Goal: Task Accomplishment & Management: Use online tool/utility

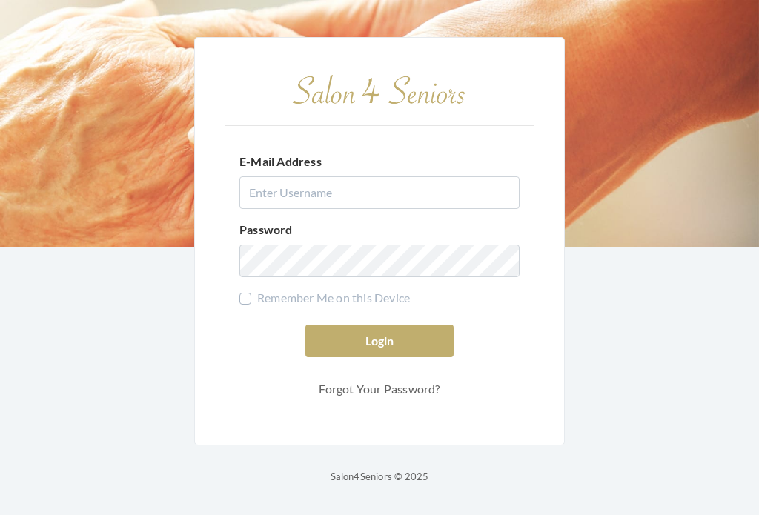
scroll to position [25, 0]
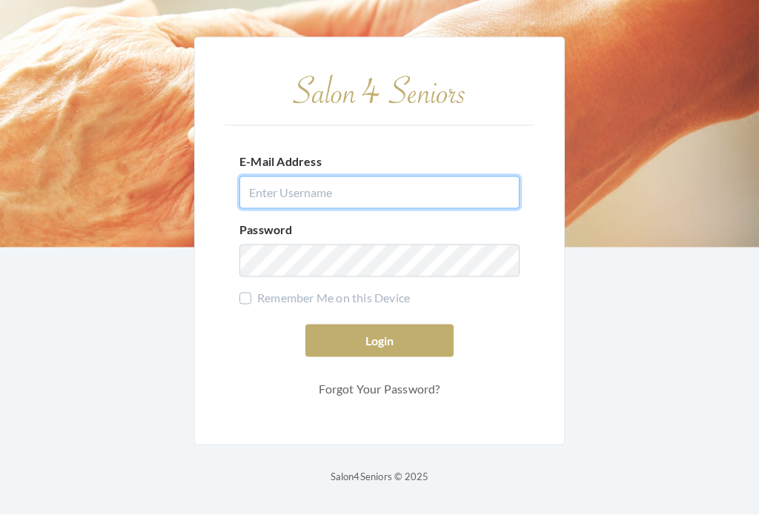
type input "dianewilson229@gmail.com"
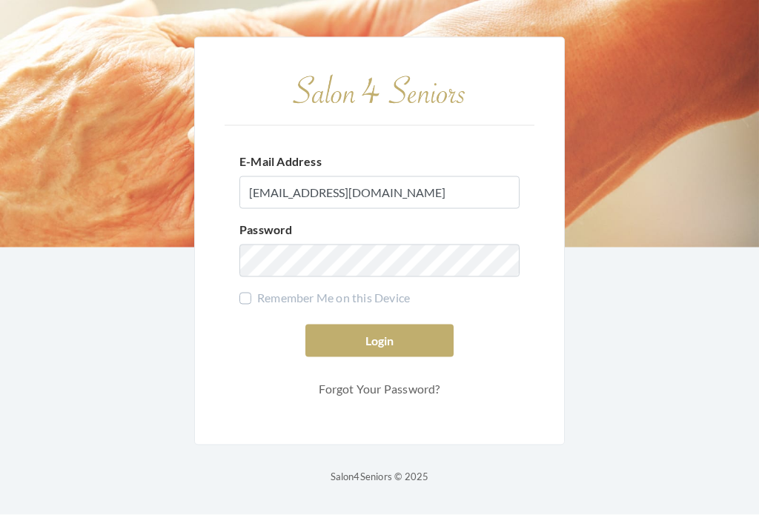
click at [380, 327] on button "Login" at bounding box center [379, 341] width 148 height 33
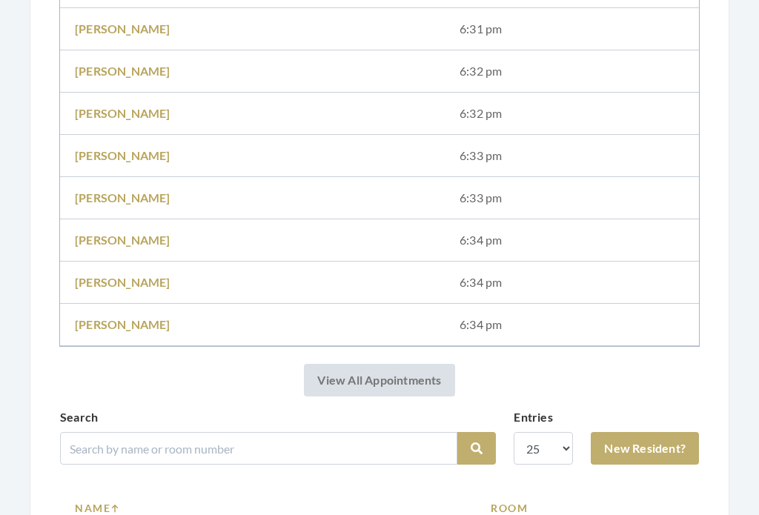
scroll to position [1172, 0]
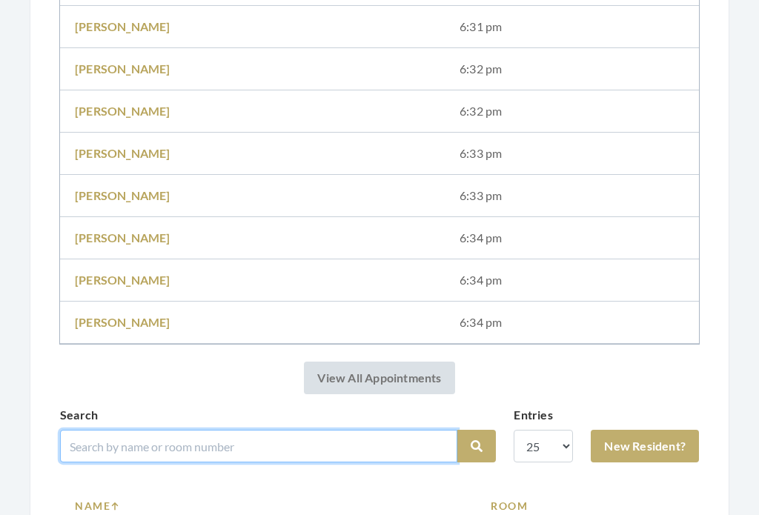
click at [381, 437] on input "search" at bounding box center [258, 446] width 397 height 33
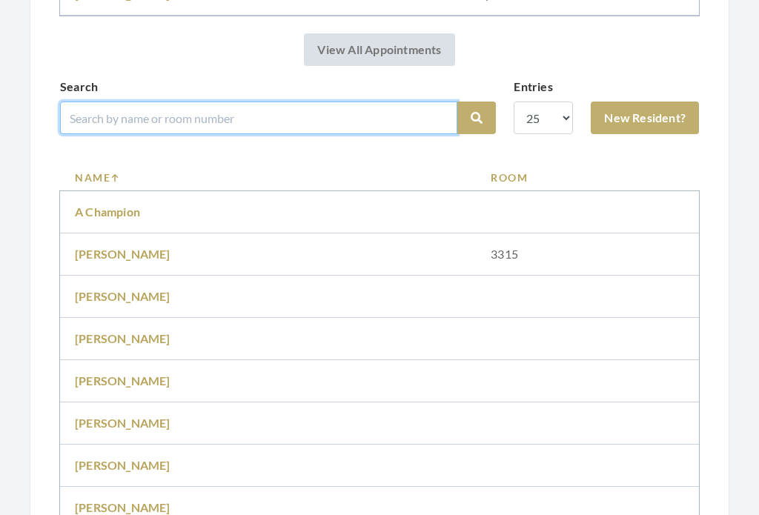
scroll to position [1500, 0]
type input "Cheat on"
click at [477, 118] on button "Search" at bounding box center [476, 118] width 39 height 33
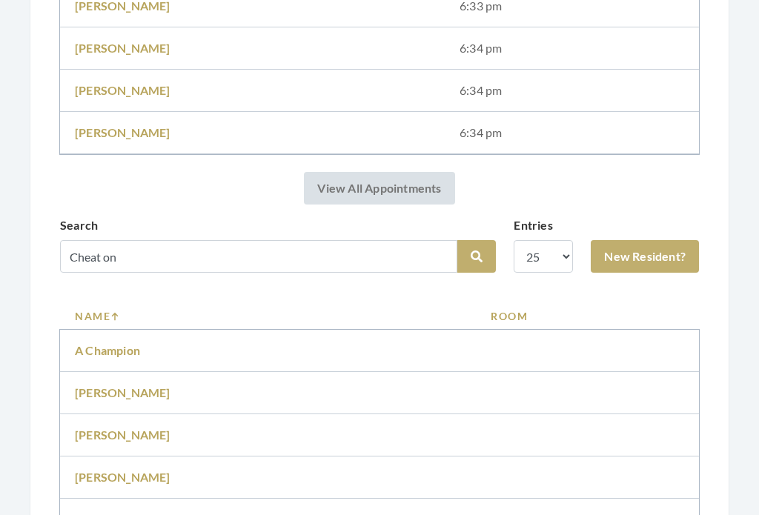
scroll to position [1335, 0]
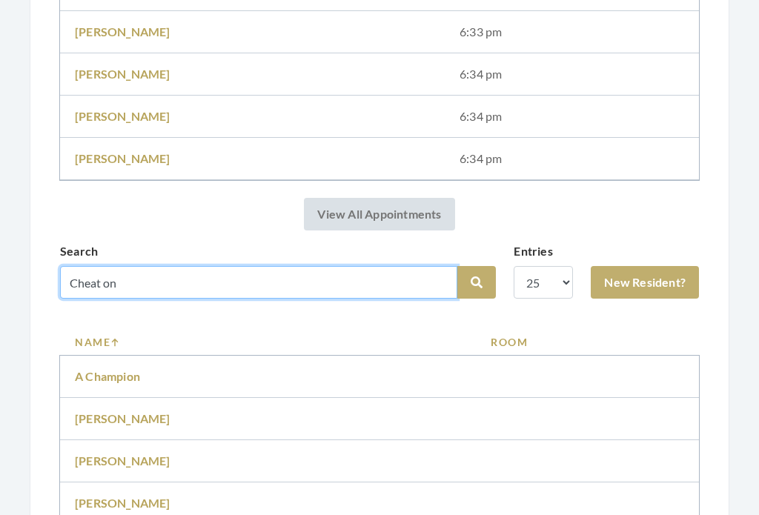
click at [275, 284] on input "Cheat on" at bounding box center [258, 283] width 397 height 33
type input "[PERSON_NAME]"
click at [477, 282] on button "Search" at bounding box center [476, 283] width 39 height 33
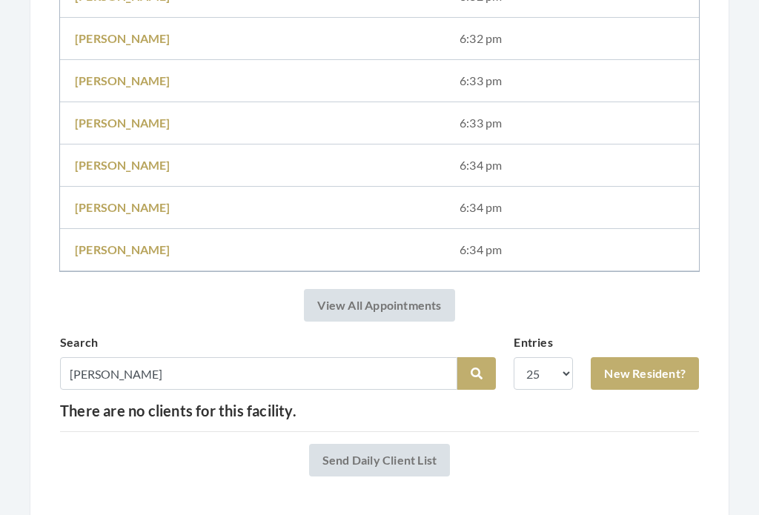
scroll to position [1249, 0]
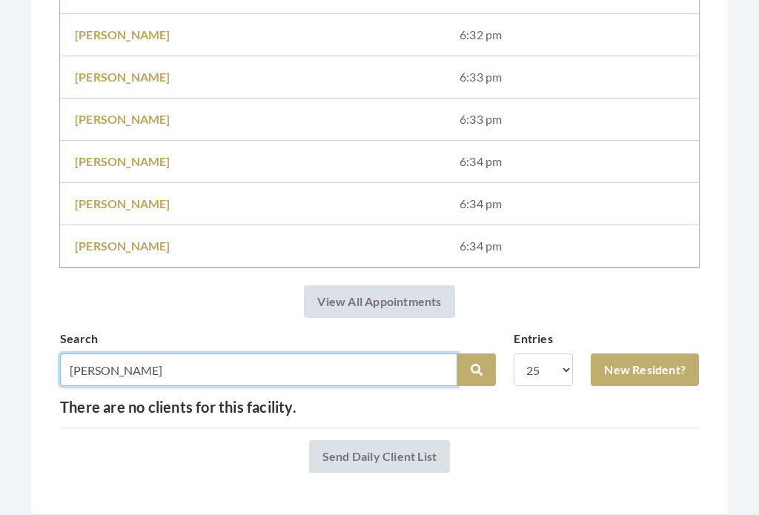
click at [174, 371] on input "[PERSON_NAME]" at bounding box center [258, 370] width 397 height 33
type input "C"
type input "[PERSON_NAME]"
click at [477, 370] on button "Search" at bounding box center [476, 370] width 39 height 33
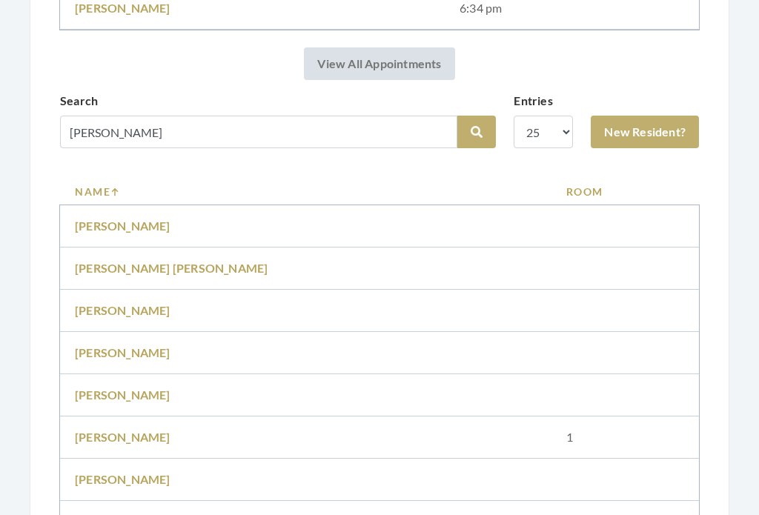
scroll to position [1487, 0]
click at [168, 398] on link "Samuel Cheatman" at bounding box center [123, 395] width 96 height 14
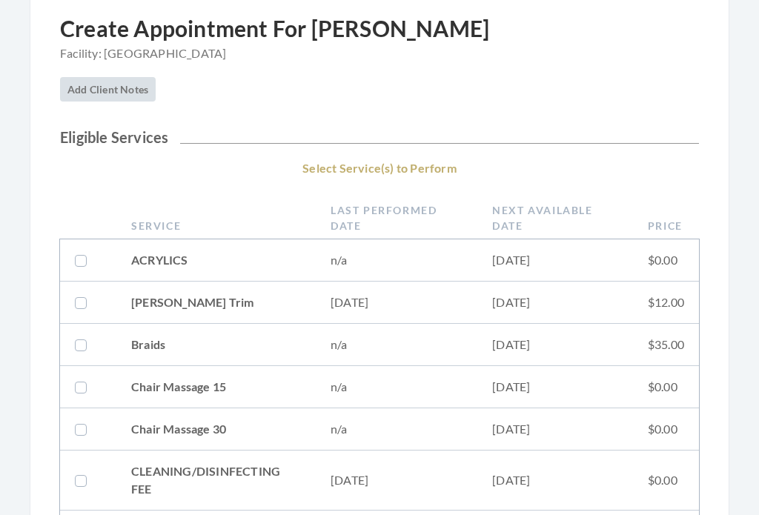
scroll to position [159, 0]
click at [607, 311] on td "[DATE]" at bounding box center [555, 303] width 156 height 42
checkbox input "true"
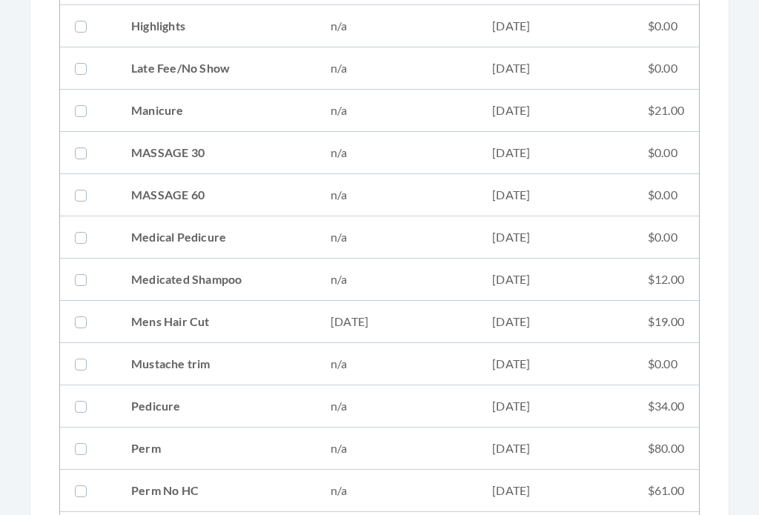
scroll to position [1173, 0]
click at [593, 320] on td "06/18/2025" at bounding box center [555, 322] width 156 height 42
checkbox input "true"
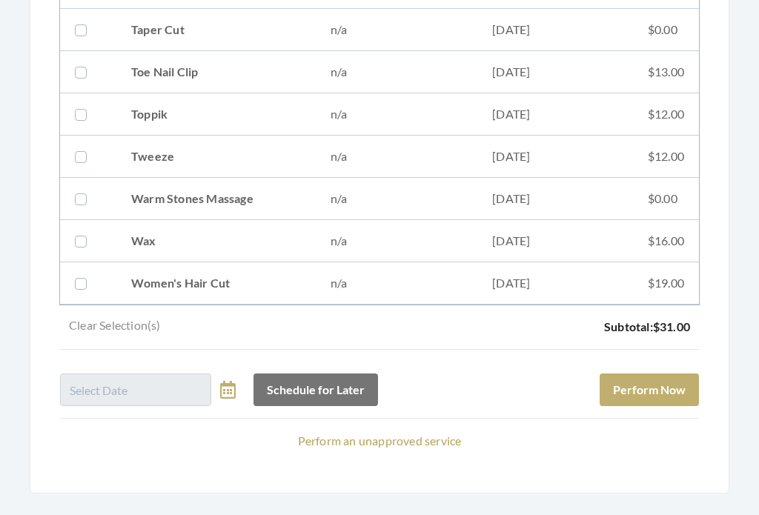
scroll to position [2006, 0]
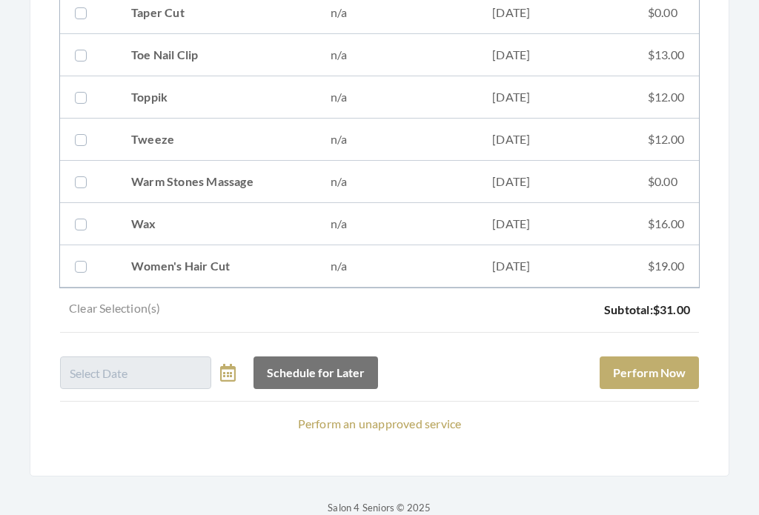
click at [669, 377] on button "Perform Now" at bounding box center [649, 373] width 99 height 33
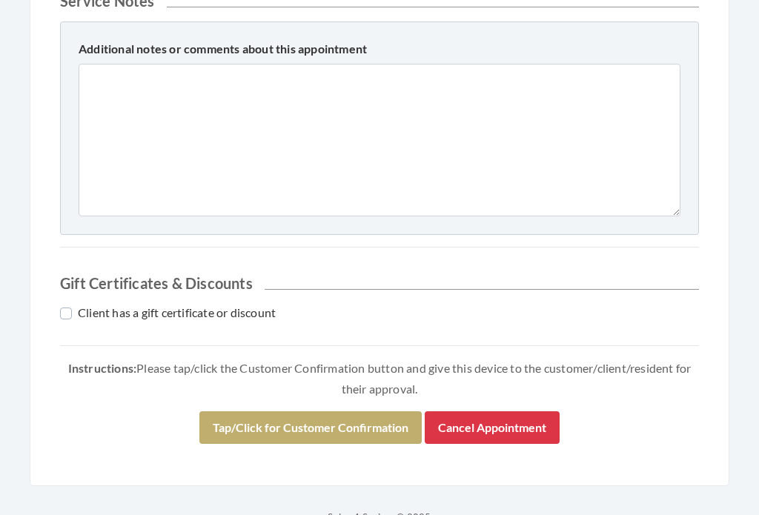
scroll to position [698, 0]
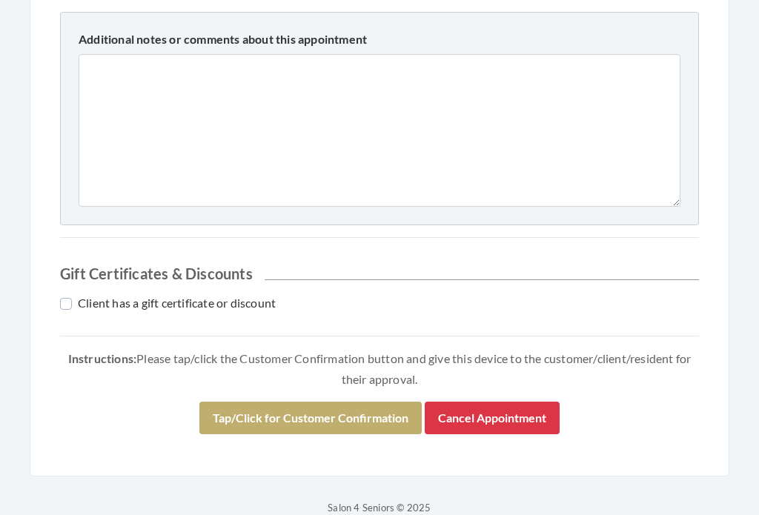
click at [360, 414] on button "Tap/Click for Customer Confirmation" at bounding box center [310, 419] width 222 height 33
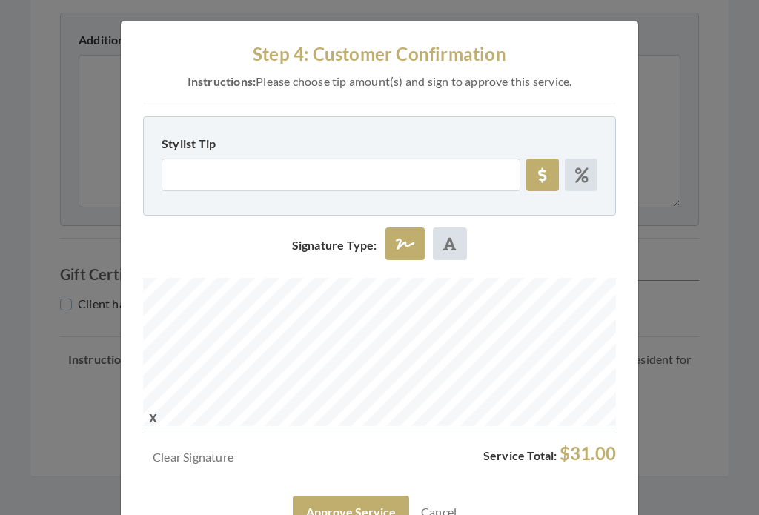
click at [387, 502] on button "Approve Service" at bounding box center [351, 512] width 116 height 33
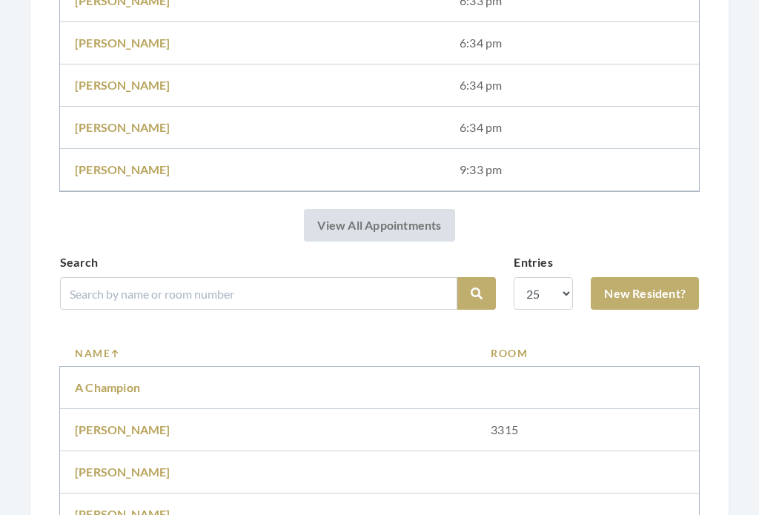
scroll to position [1422, 0]
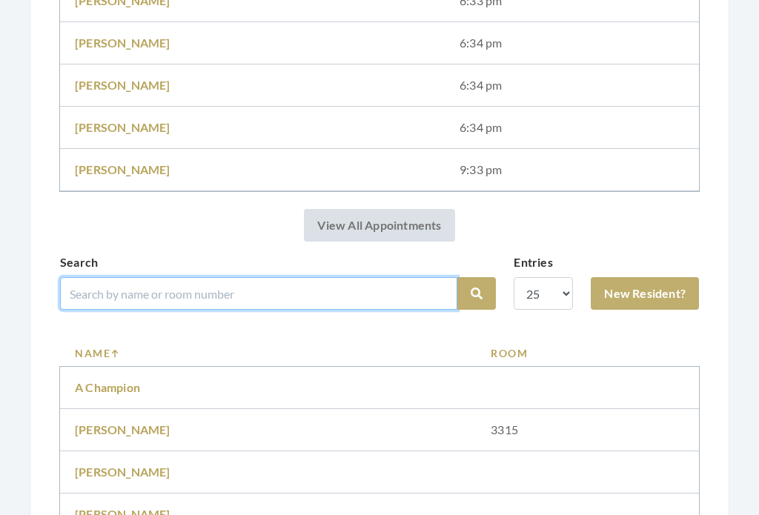
click at [361, 287] on input "search" at bounding box center [258, 293] width 397 height 33
type input "Young"
click at [477, 294] on button "Search" at bounding box center [476, 293] width 39 height 33
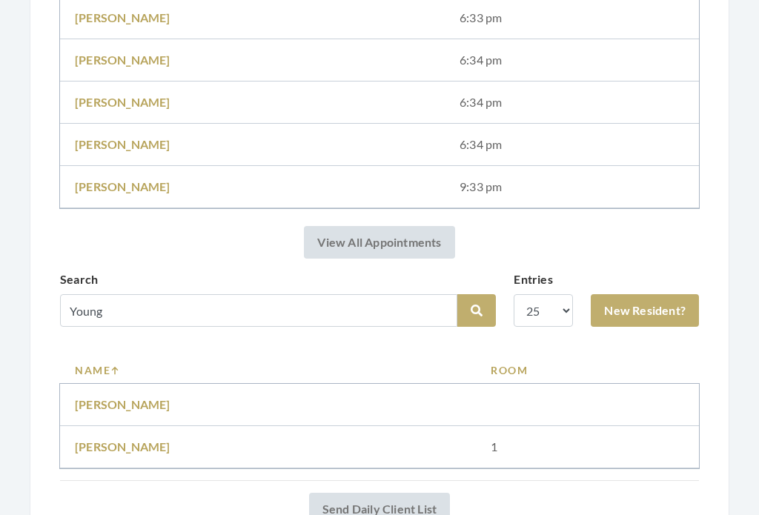
scroll to position [1352, 0]
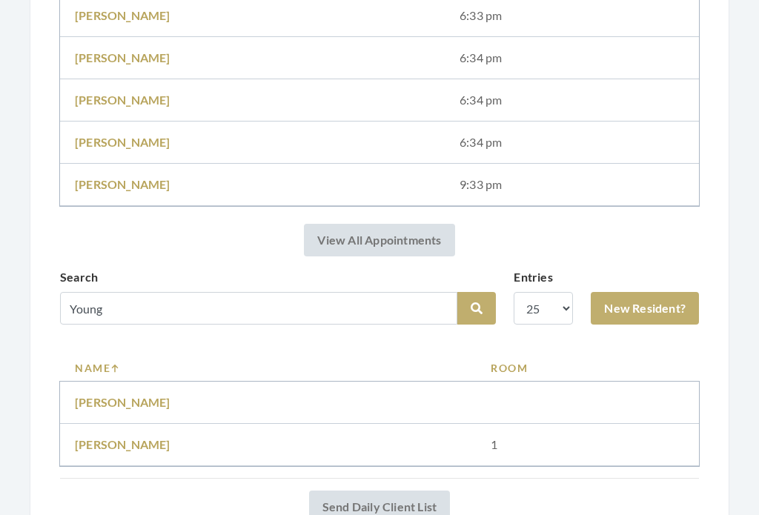
click at [115, 446] on link "Teri Young" at bounding box center [123, 444] width 96 height 14
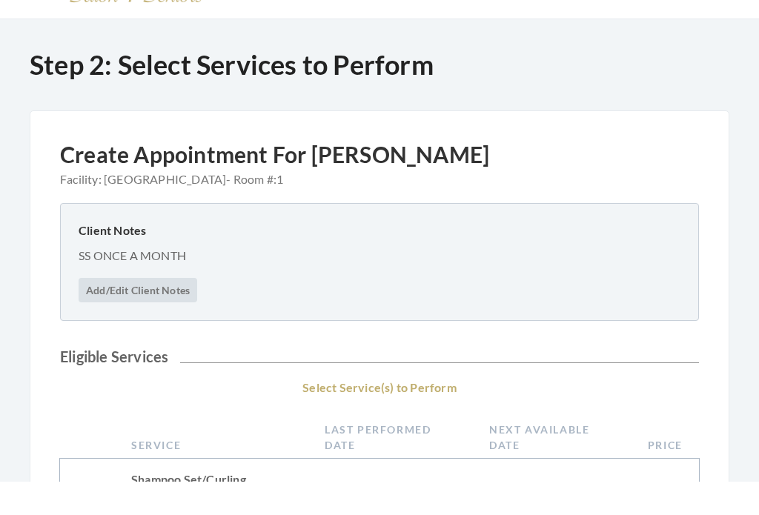
scroll to position [265, 0]
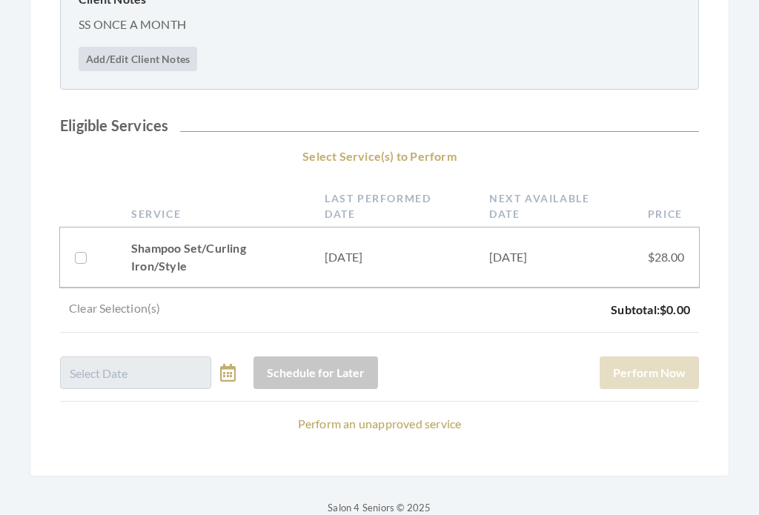
click at [92, 256] on label at bounding box center [84, 258] width 18 height 18
checkbox input "true"
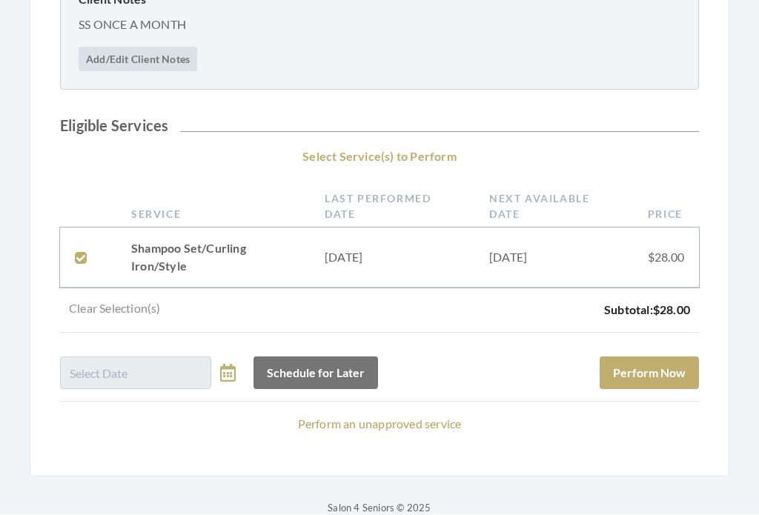
click at [658, 375] on button "Perform Now" at bounding box center [649, 373] width 99 height 33
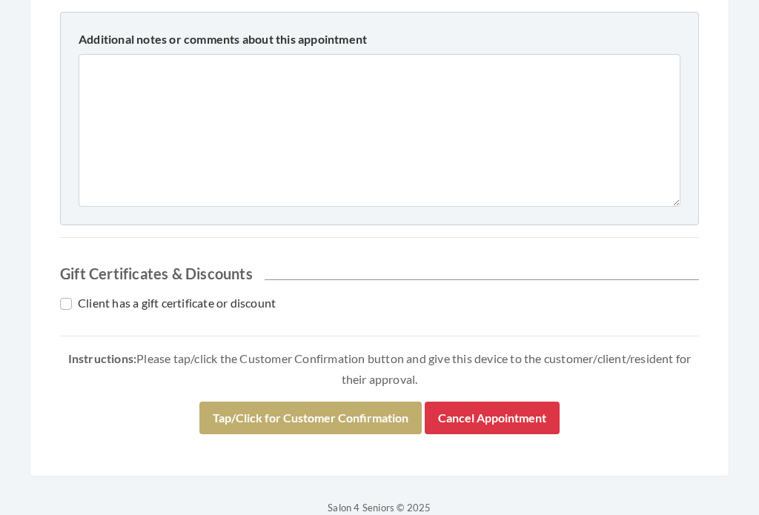
click at [362, 422] on button "Tap/Click for Customer Confirmation" at bounding box center [310, 419] width 222 height 33
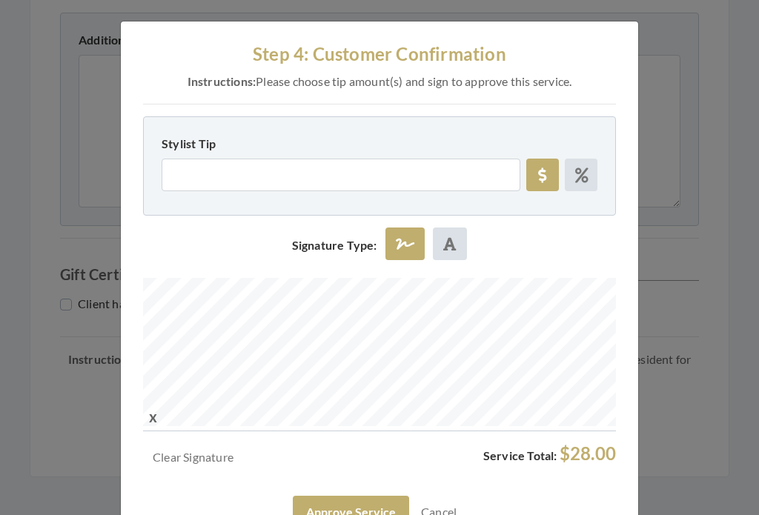
click at [381, 510] on button "Approve Service" at bounding box center [351, 512] width 116 height 33
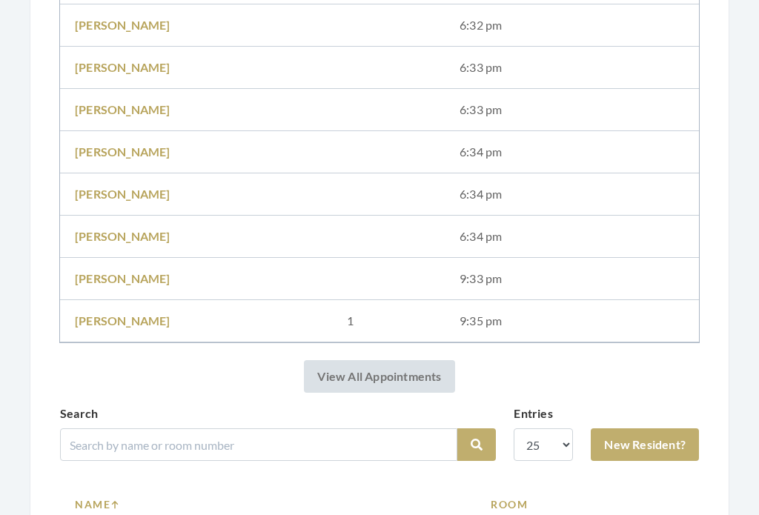
scroll to position [1315, 0]
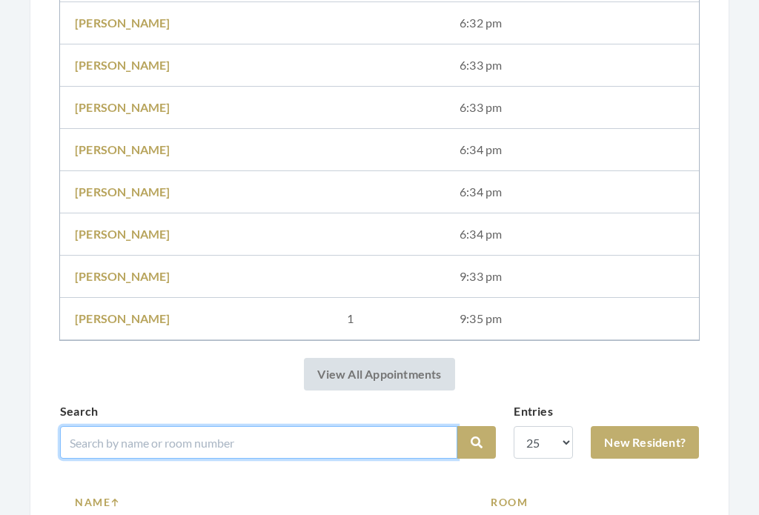
click at [381, 437] on input "search" at bounding box center [258, 442] width 397 height 33
type input "Richard"
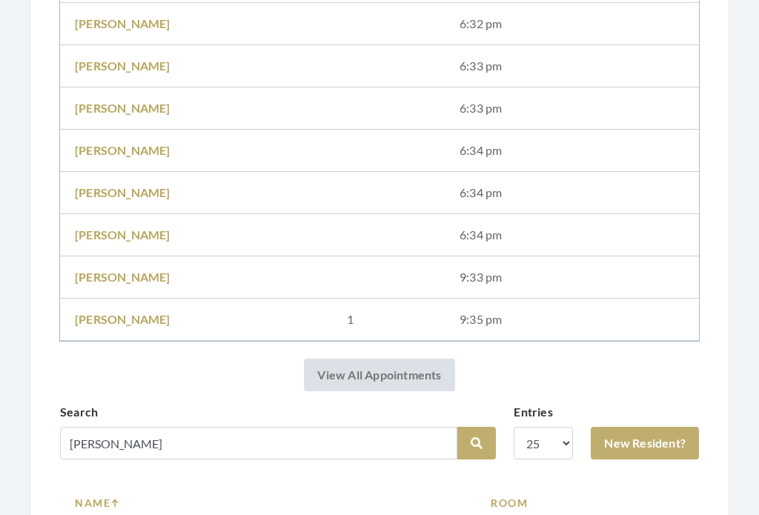
click at [682, 449] on link "New Resident?" at bounding box center [645, 443] width 108 height 33
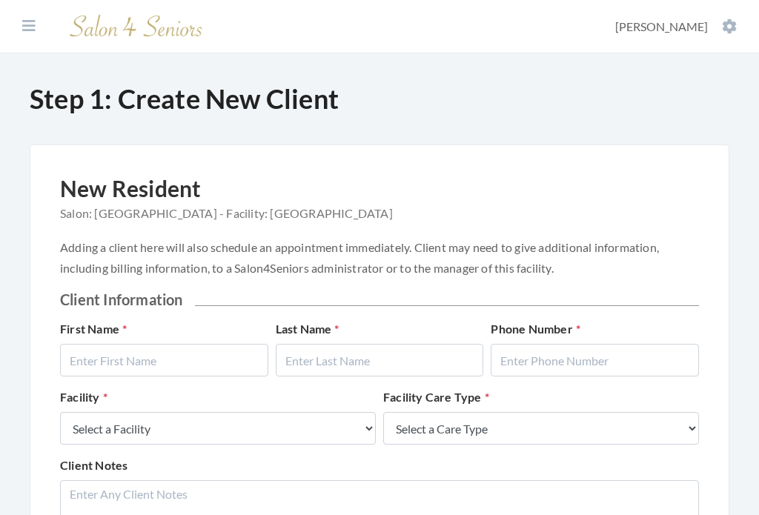
click at [40, 22] on button at bounding box center [29, 26] width 22 height 16
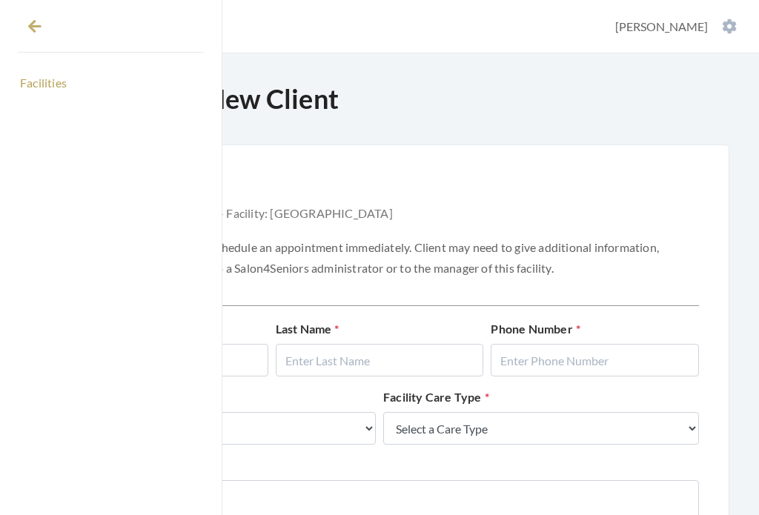
click at [613, 122] on div "Step 1: Create New Client New Resident Salon: Fair Haven - Facility: Fair Haven…" at bounding box center [379, 410] width 759 height 654
click at [600, 112] on h1 "Step 1: Create New Client" at bounding box center [380, 99] width 700 height 32
click at [616, 204] on div "New Resident Salon: Fair Haven - Facility: Fair Haven" at bounding box center [379, 206] width 639 height 62
click at [593, 213] on div "New Resident Salon: Fair Haven - Facility: Fair Haven" at bounding box center [379, 206] width 639 height 62
click at [47, 35] on button at bounding box center [35, 26] width 34 height 34
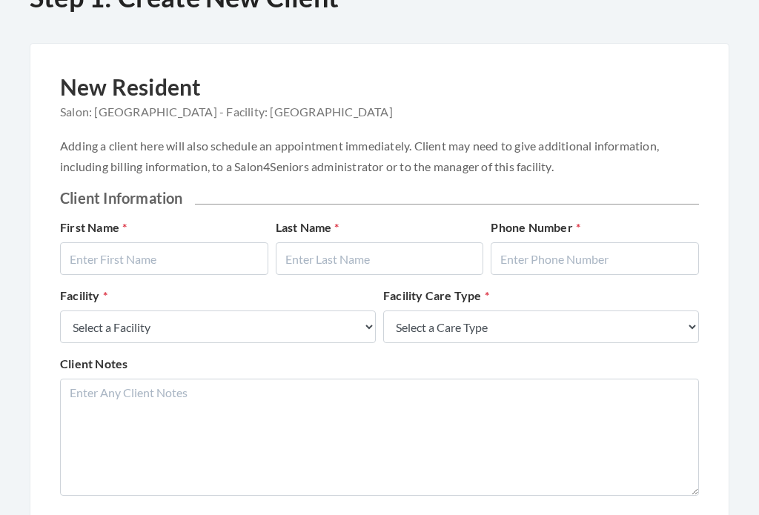
scroll to position [102, 0]
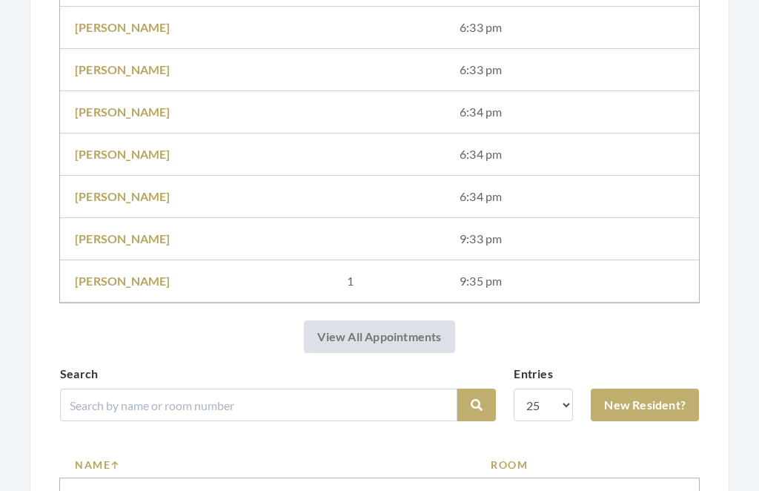
scroll to position [1300, 0]
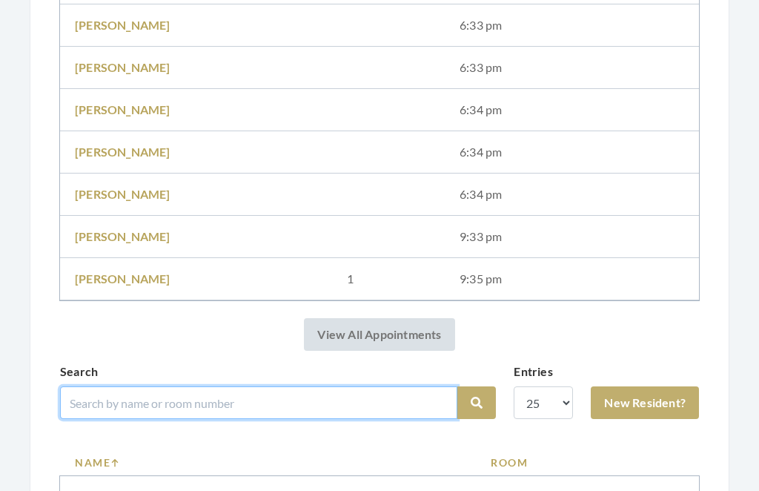
click at [250, 406] on input "search" at bounding box center [258, 402] width 397 height 33
type input "[PERSON_NAME]"
click at [477, 403] on button "Search" at bounding box center [476, 403] width 39 height 33
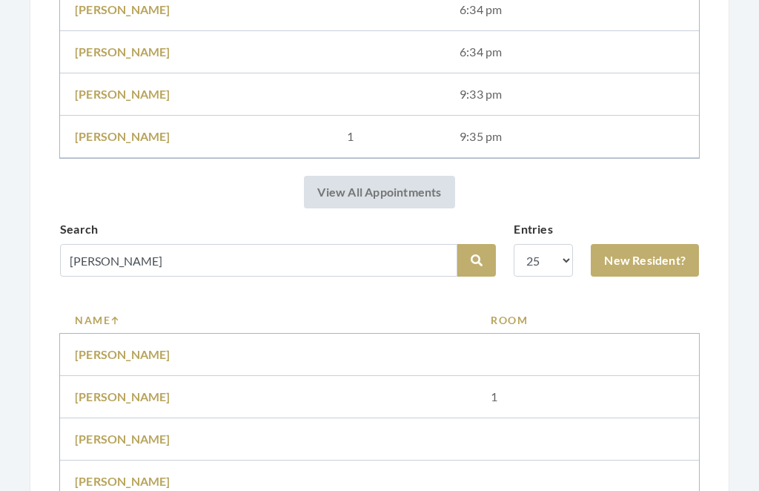
scroll to position [1446, 0]
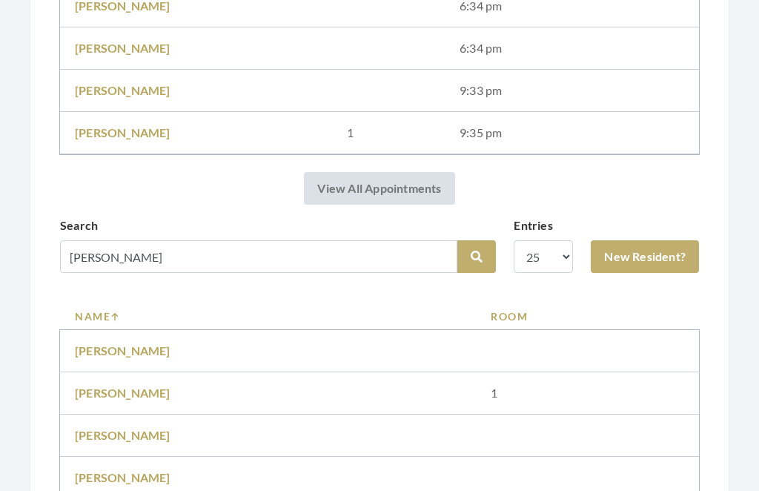
click at [133, 392] on link "Faye Richards" at bounding box center [123, 393] width 96 height 14
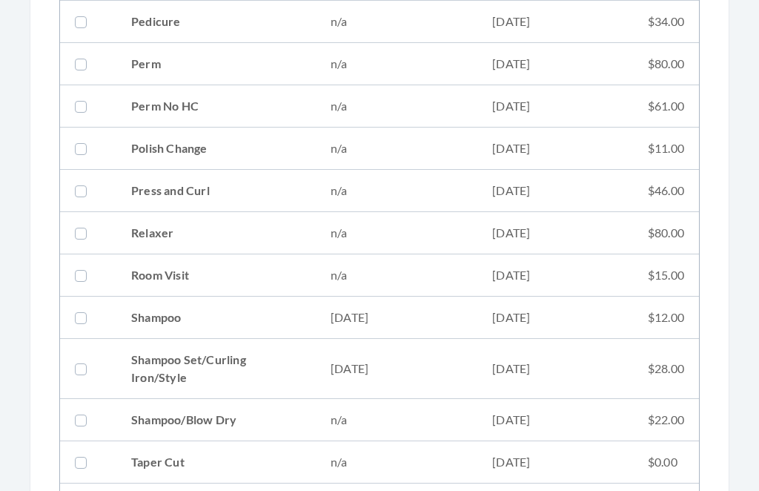
click at [599, 379] on td "[DATE]" at bounding box center [555, 370] width 156 height 60
checkbox input "true"
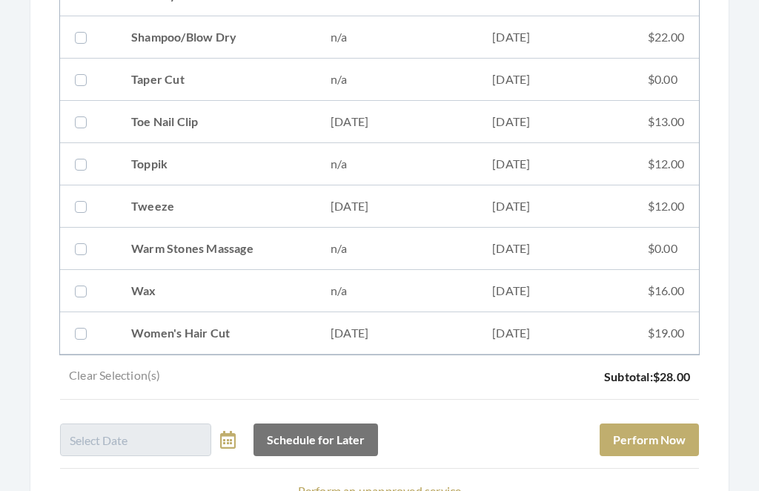
scroll to position [2100, 0]
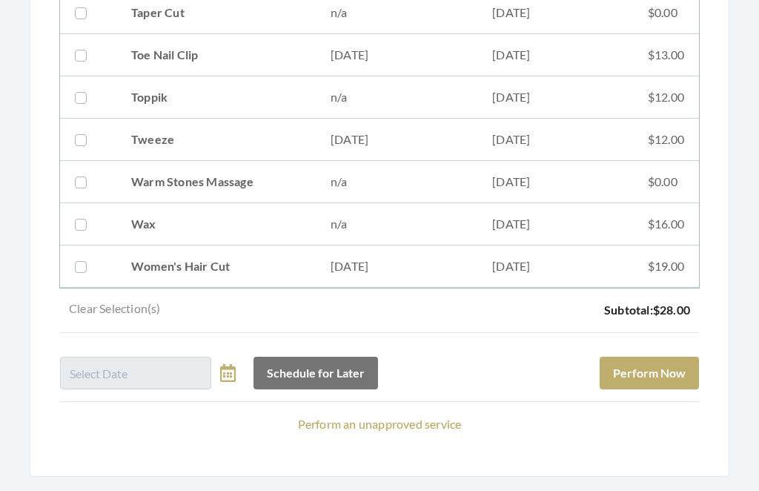
click at [660, 368] on button "Perform Now" at bounding box center [649, 373] width 99 height 33
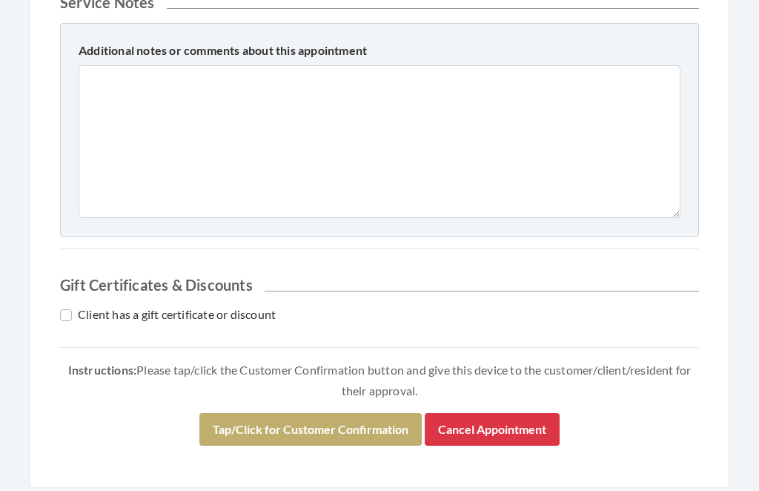
scroll to position [749, 0]
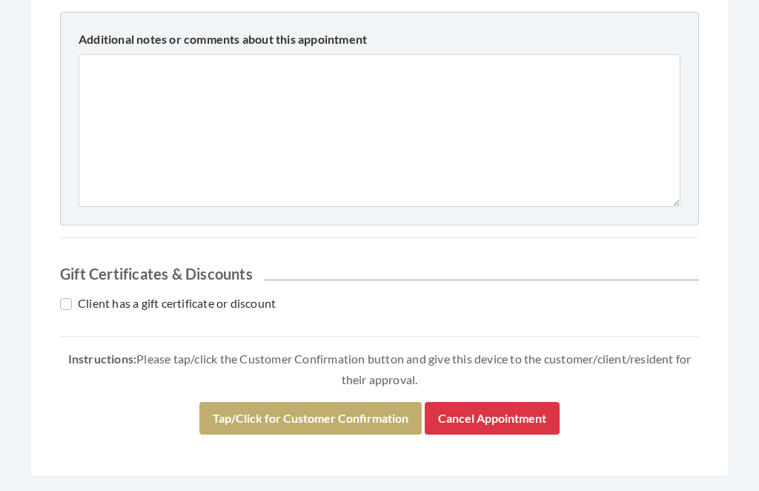
click at [336, 414] on button "Tap/Click for Customer Confirmation" at bounding box center [310, 419] width 222 height 33
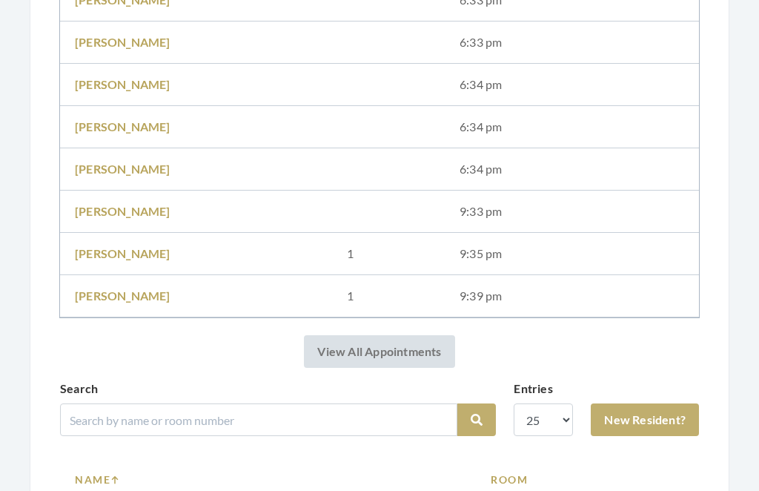
scroll to position [1397, 0]
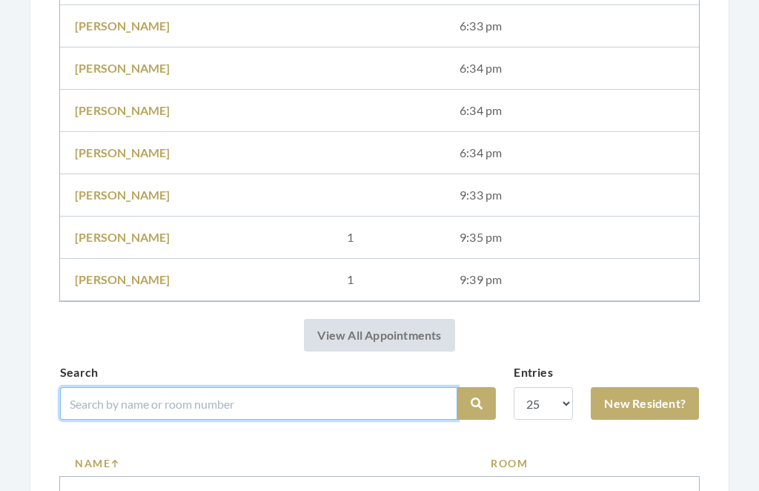
click at [422, 400] on input "search" at bounding box center [258, 403] width 397 height 33
type input "Kizzire"
click at [477, 403] on button "Search" at bounding box center [476, 403] width 39 height 33
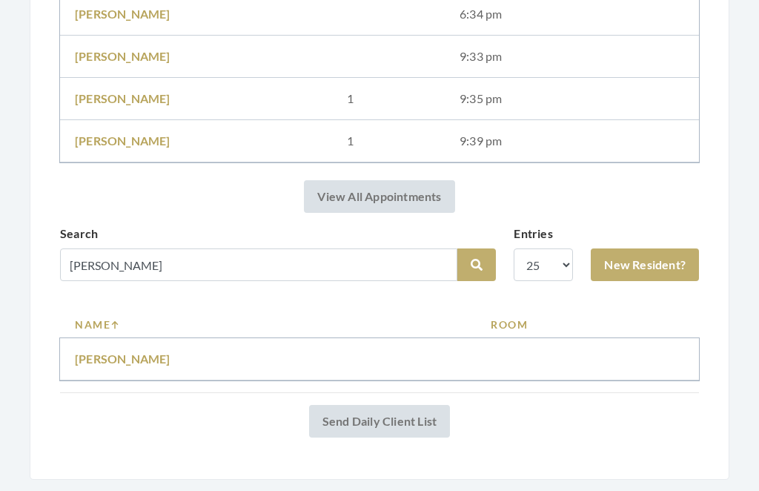
scroll to position [1483, 0]
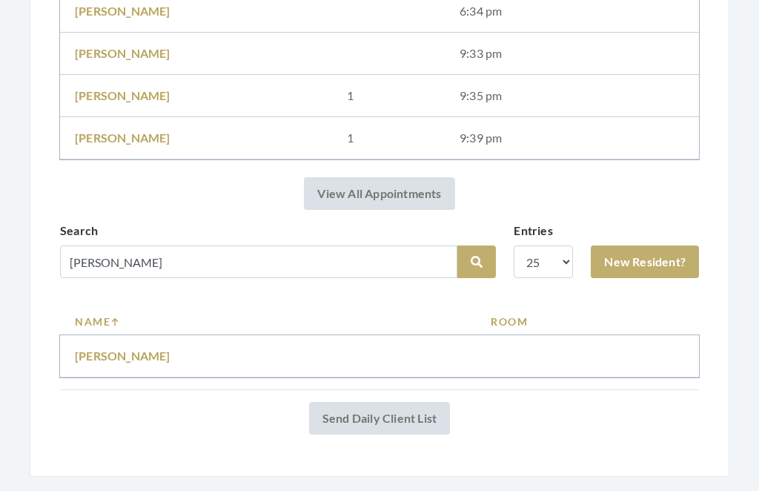
click at [138, 357] on link "[PERSON_NAME]" at bounding box center [123, 356] width 96 height 14
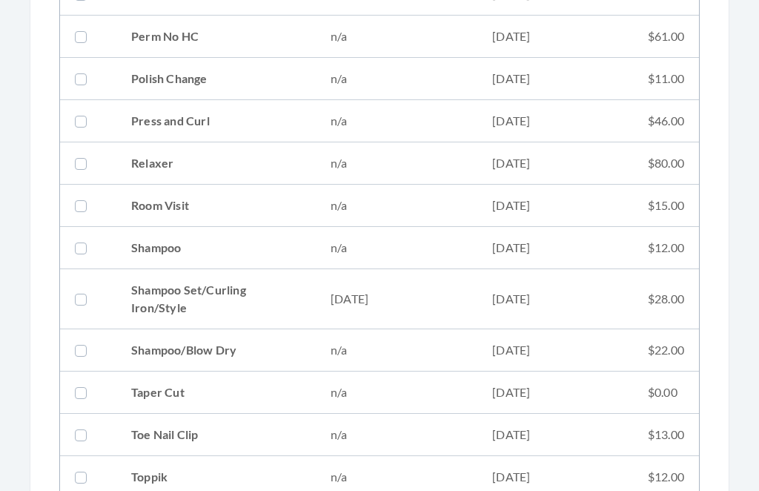
scroll to position [1633, 0]
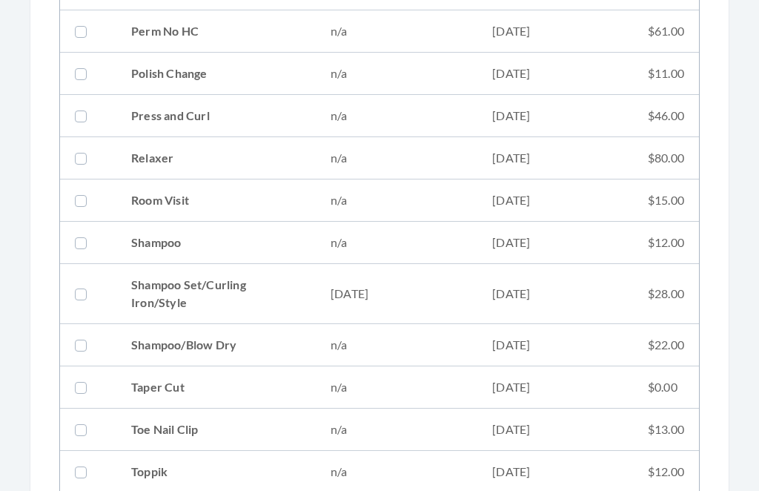
click at [627, 293] on td "07/23/2025" at bounding box center [555, 294] width 156 height 60
checkbox input "true"
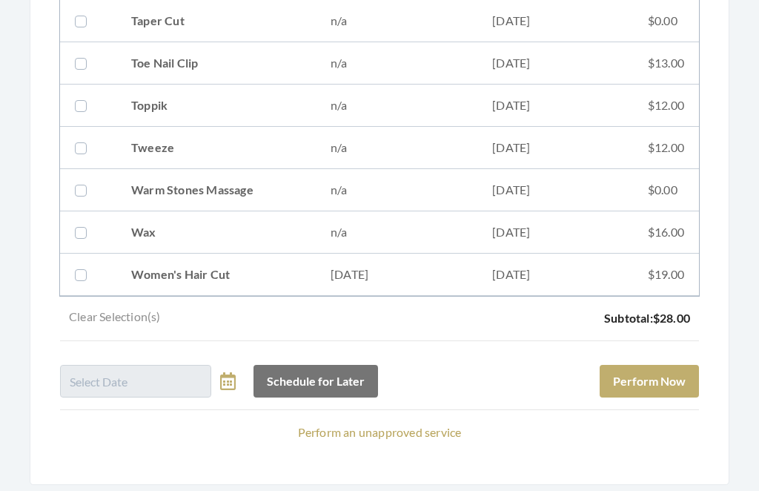
scroll to position [1999, 0]
click at [682, 280] on td "$19.00" at bounding box center [666, 275] width 66 height 42
checkbox input "true"
click at [663, 388] on button "Perform Now" at bounding box center [649, 381] width 99 height 33
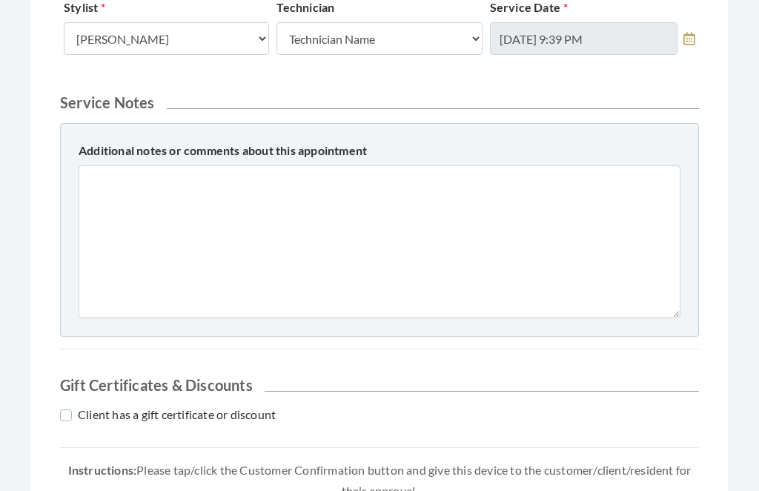
scroll to position [698, 0]
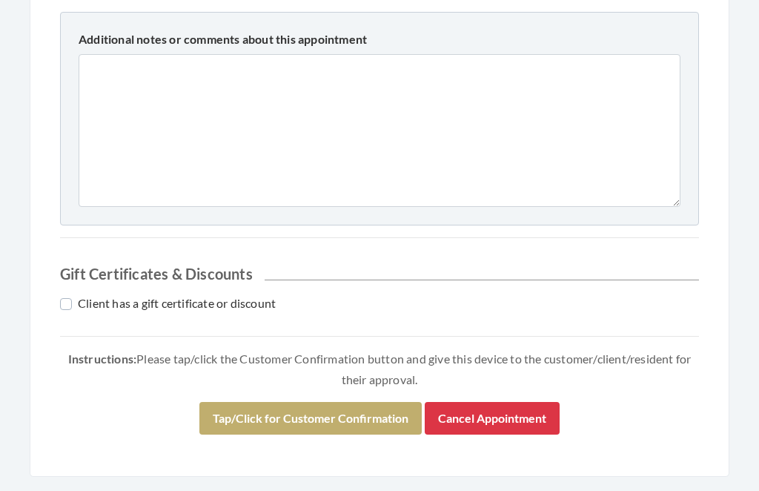
click at [363, 416] on button "Tap/Click for Customer Confirmation" at bounding box center [310, 419] width 222 height 33
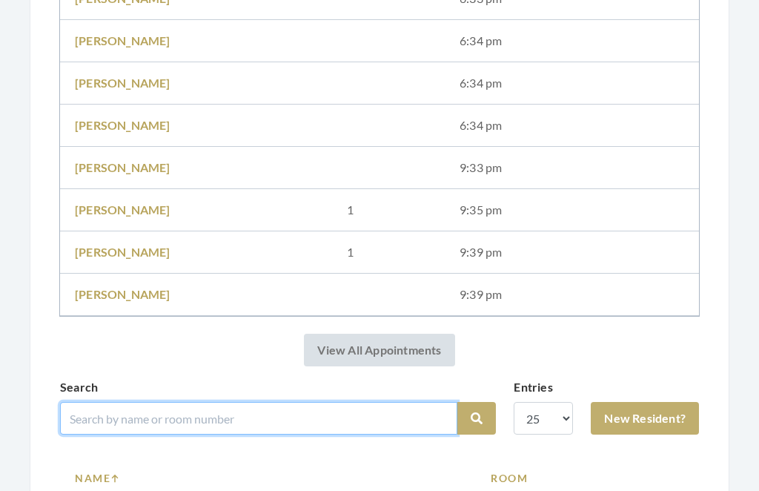
click at [420, 413] on input "search" at bounding box center [258, 418] width 397 height 33
type input "Ruey"
click at [477, 418] on button "Search" at bounding box center [476, 419] width 39 height 33
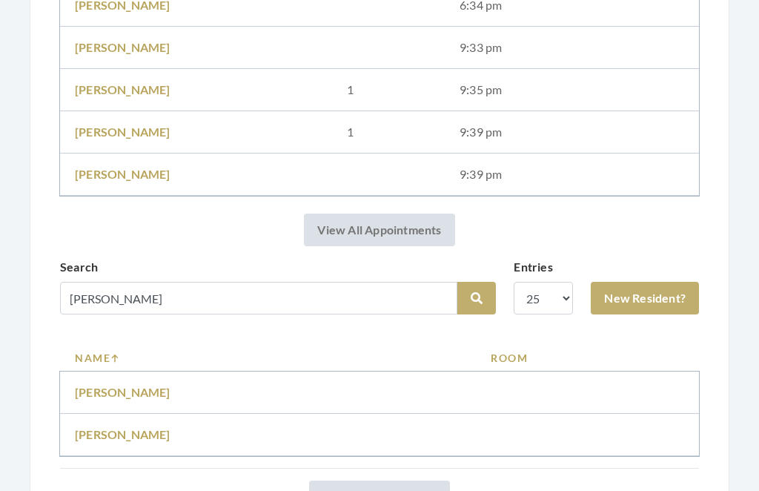
scroll to position [1496, 0]
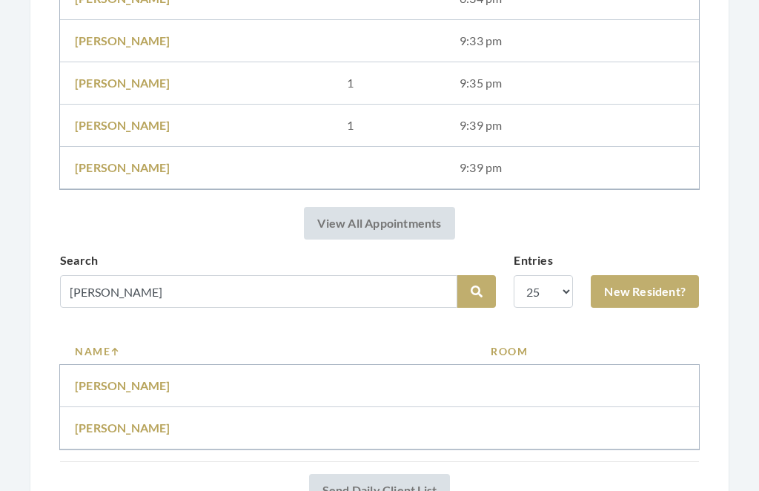
click at [100, 373] on td "Ruey Jones" at bounding box center [268, 386] width 416 height 42
click at [115, 382] on link "Ruey Jones" at bounding box center [123, 385] width 96 height 14
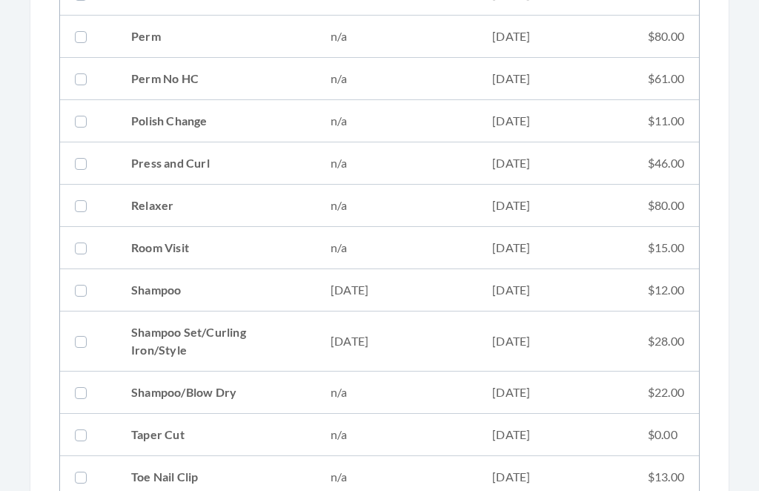
scroll to position [1586, 0]
click at [661, 346] on td "$28.00" at bounding box center [666, 341] width 66 height 60
checkbox input "true"
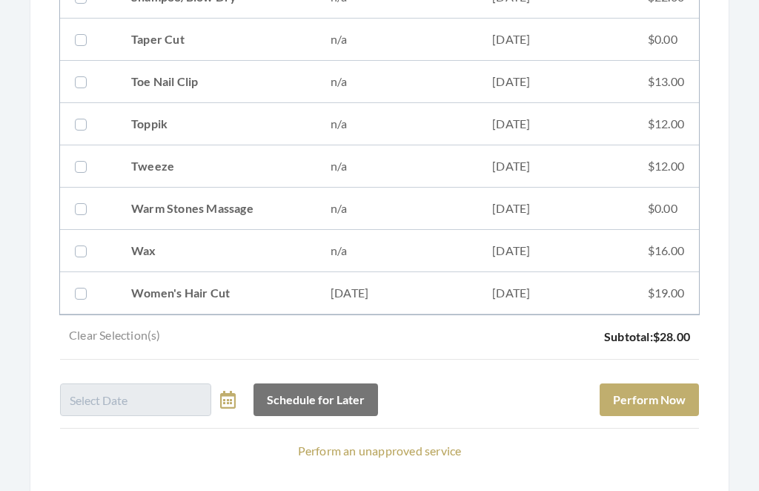
scroll to position [2006, 0]
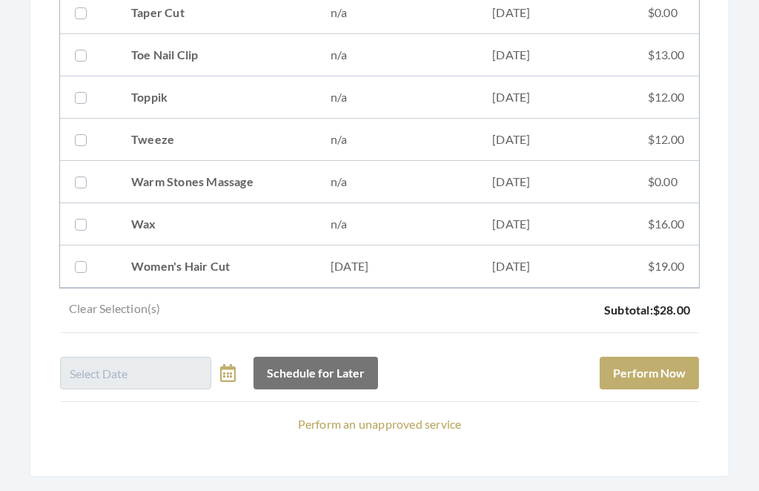
click at [658, 377] on button "Perform Now" at bounding box center [649, 373] width 99 height 33
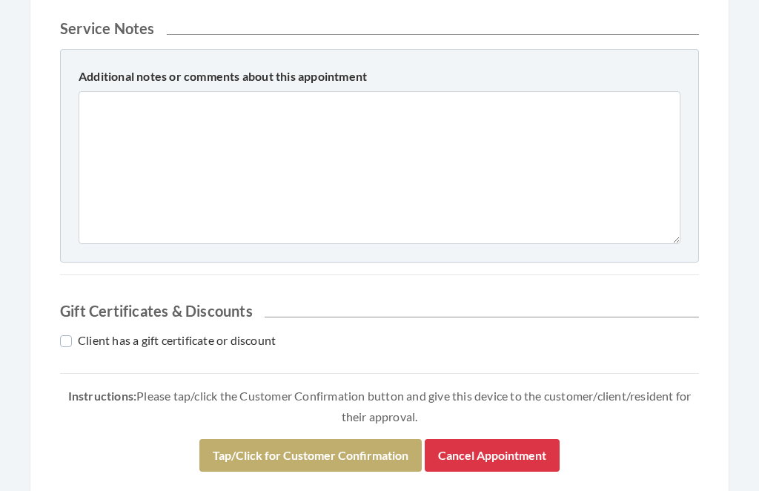
scroll to position [655, 0]
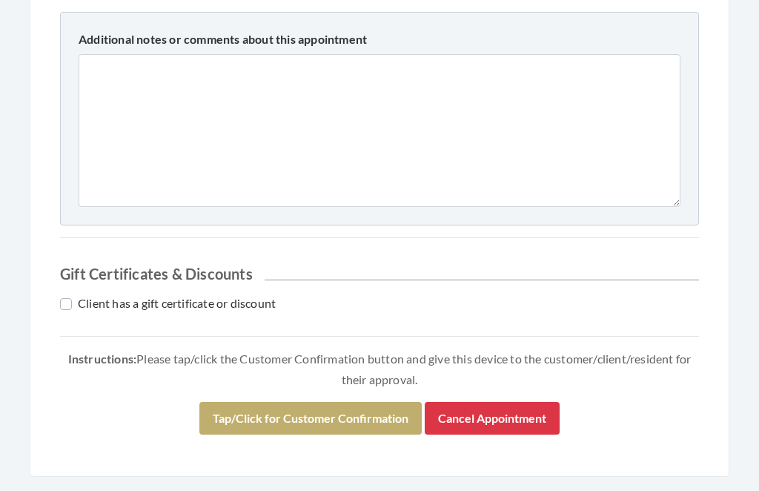
click at [363, 424] on button "Tap/Click for Customer Confirmation" at bounding box center [310, 419] width 222 height 33
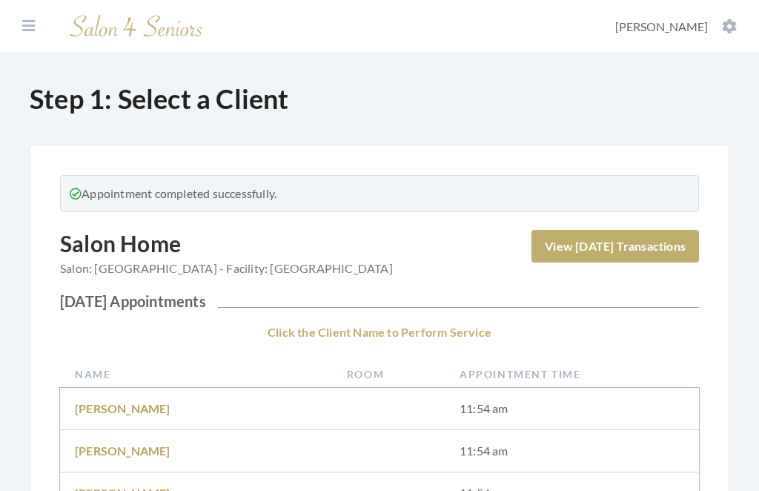
click at [726, 26] on icon at bounding box center [729, 26] width 15 height 15
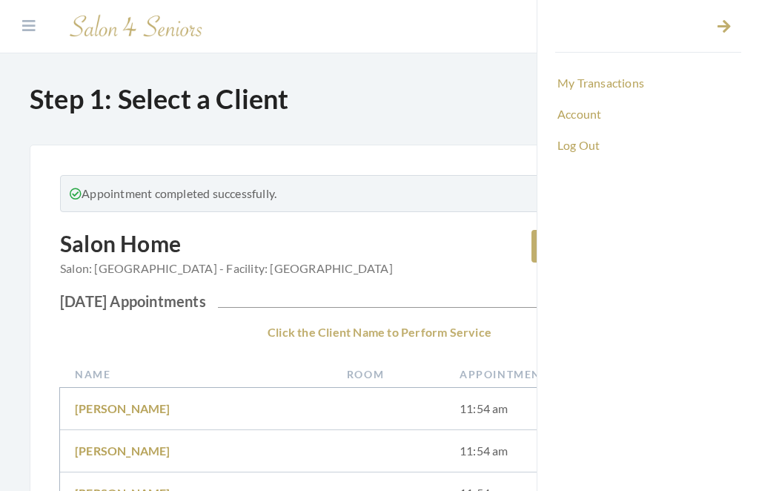
click at [595, 153] on link "Log Out" at bounding box center [648, 145] width 186 height 25
